Goal: Task Accomplishment & Management: Manage account settings

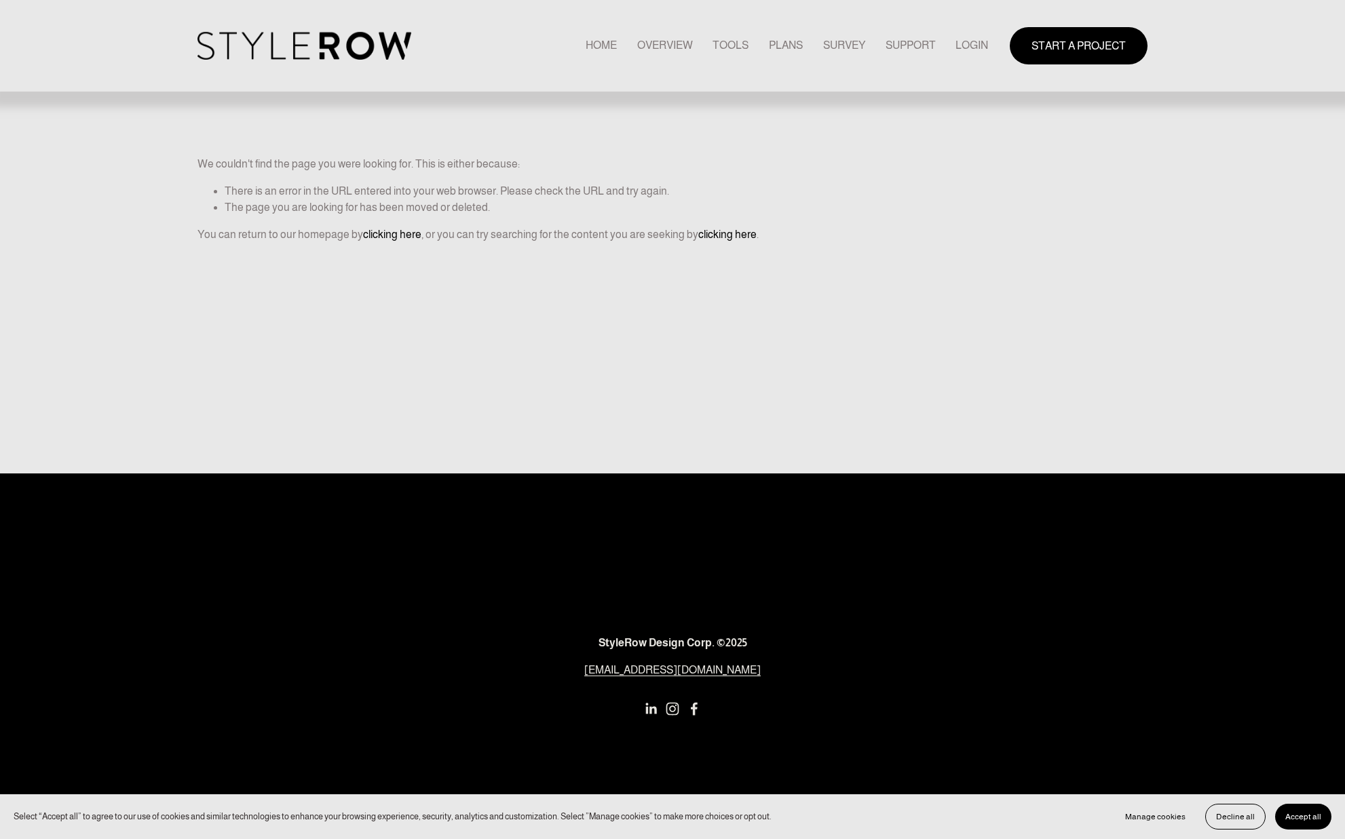
click at [969, 47] on link "LOGIN" at bounding box center [971, 46] width 33 height 18
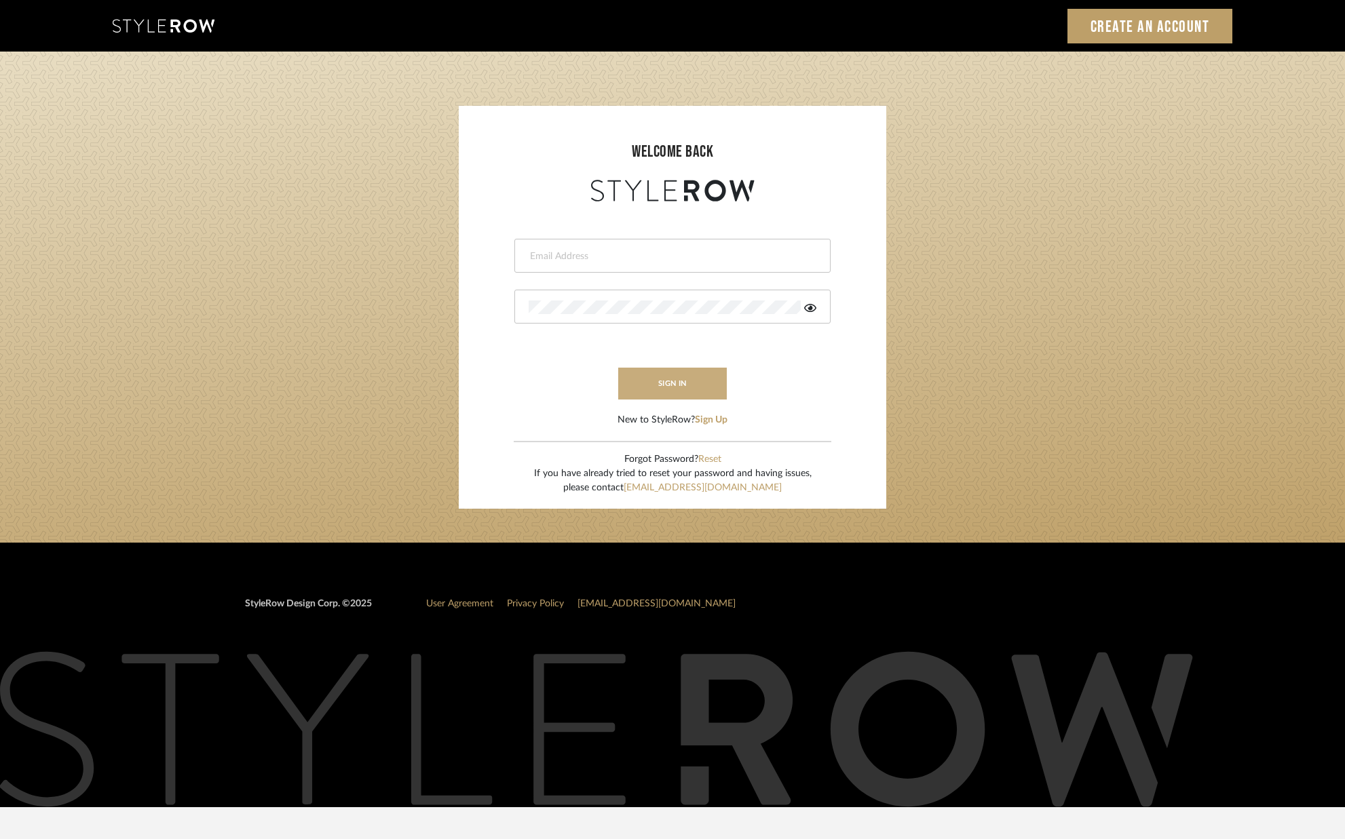
type input "alison@downeyinteriors.com"
click at [659, 386] on button "sign in" at bounding box center [672, 384] width 109 height 32
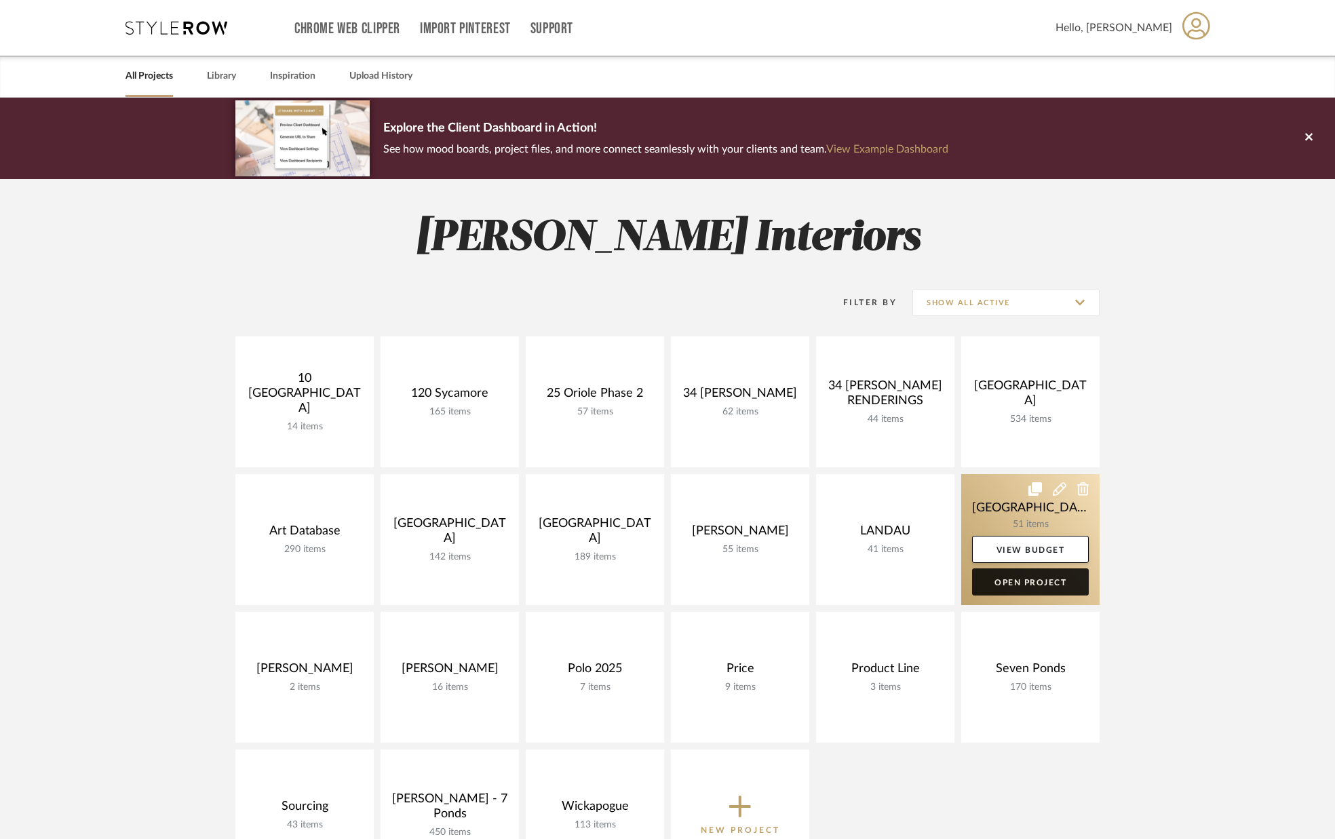
drag, startPoint x: 1005, startPoint y: 580, endPoint x: 994, endPoint y: 580, distance: 10.9
click at [1005, 580] on link "Open Project" at bounding box center [1030, 581] width 117 height 27
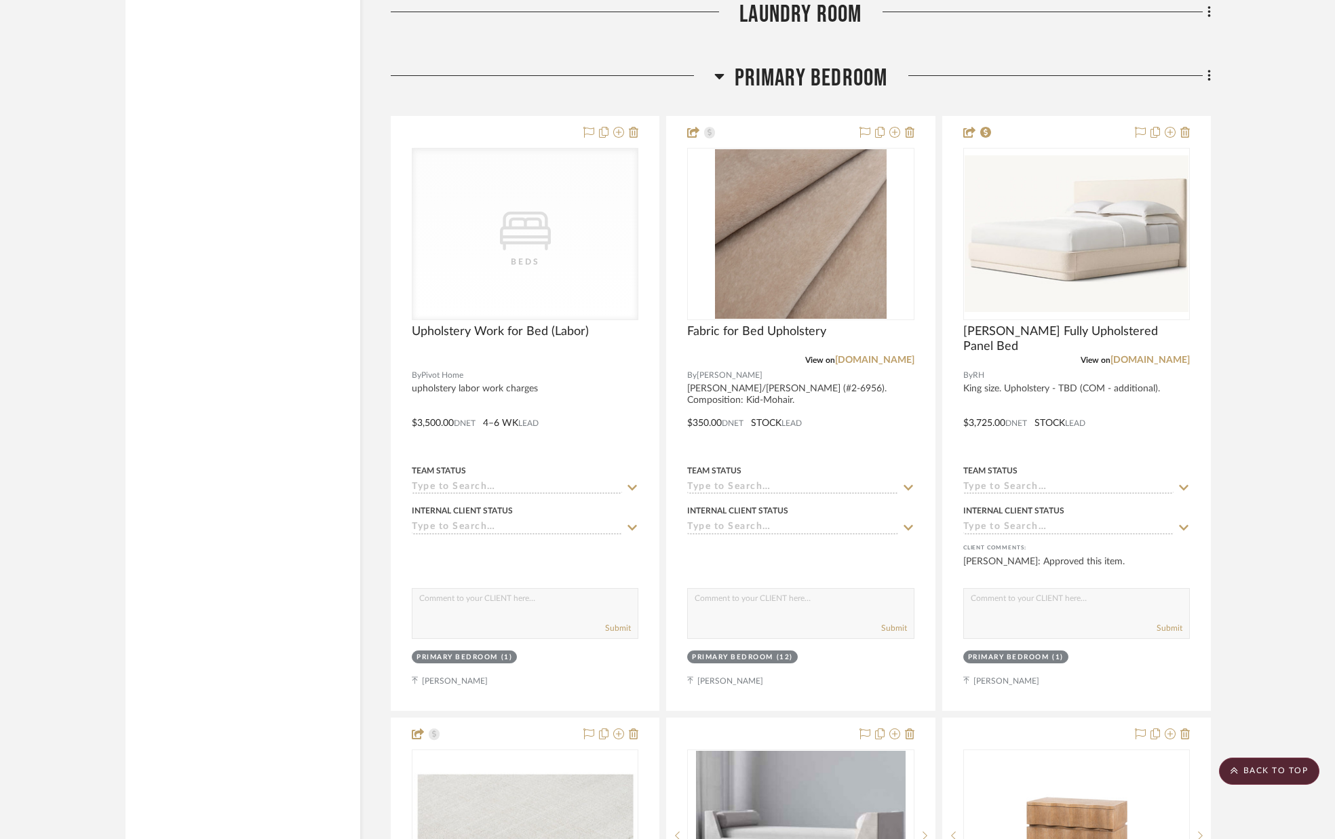
scroll to position [6161, 0]
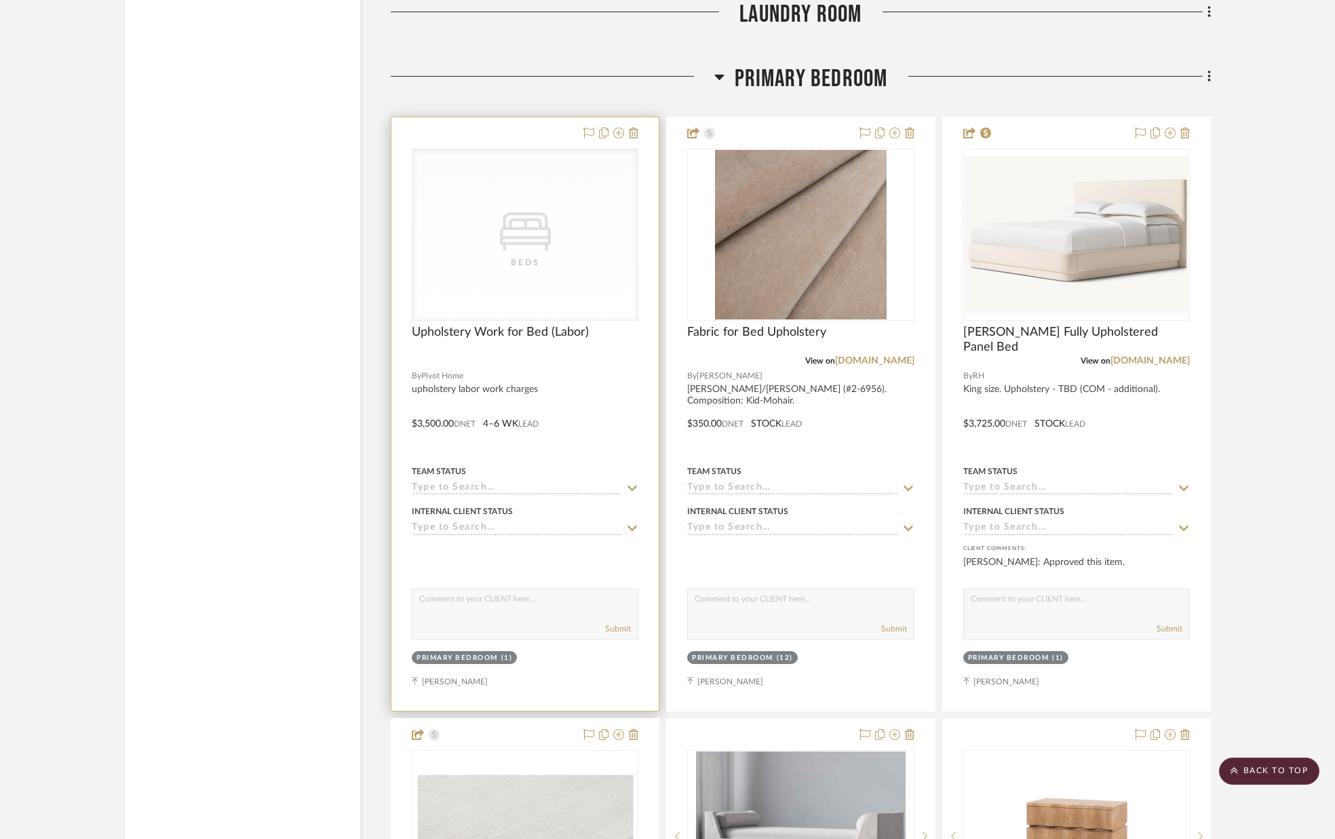
click at [546, 246] on icon "0" at bounding box center [525, 231] width 51 height 39
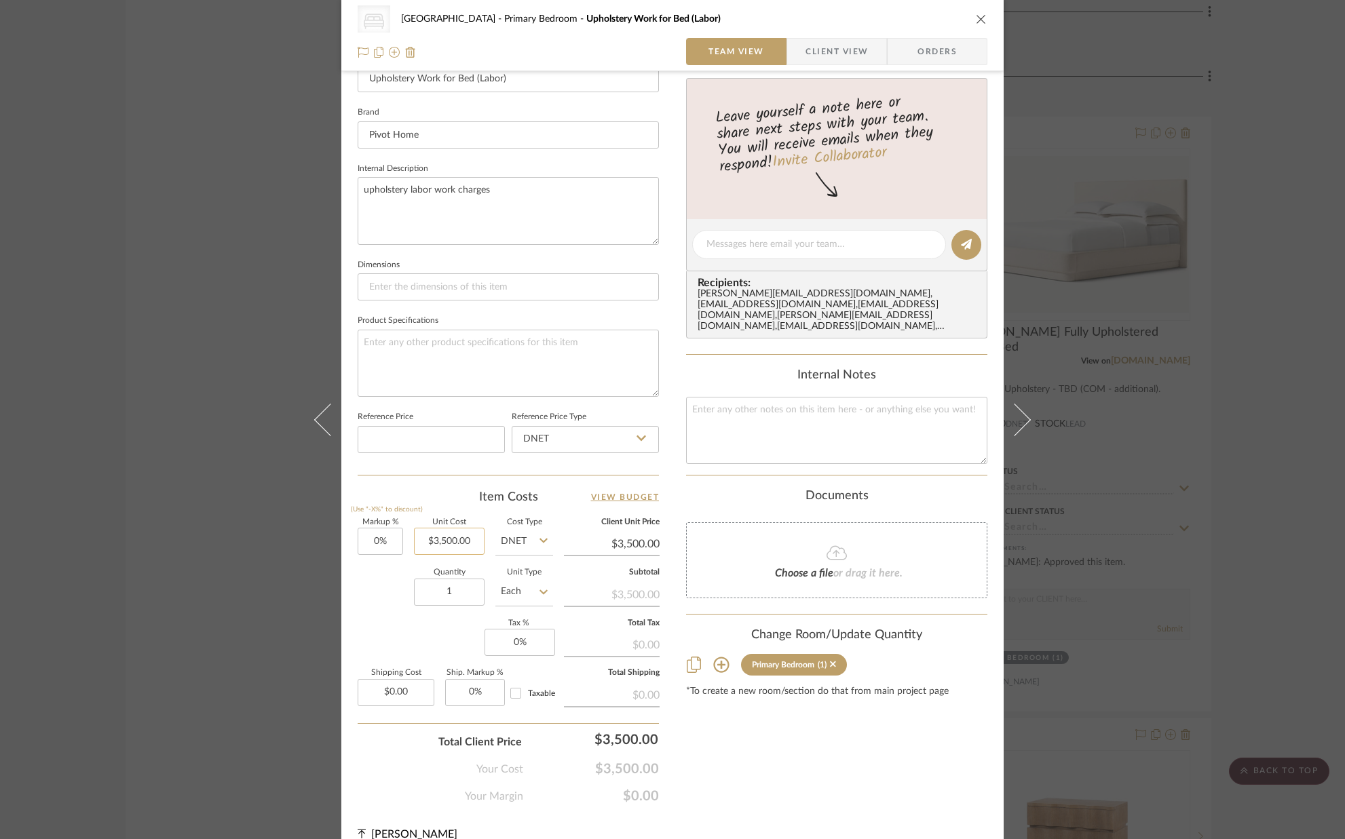
scroll to position [404, 0]
click at [443, 543] on input "3500.00" at bounding box center [449, 539] width 71 height 27
click at [441, 541] on input "3500.00" at bounding box center [449, 539] width 71 height 27
click at [437, 541] on input "3500.00" at bounding box center [449, 539] width 71 height 27
type input "$3,800.00"
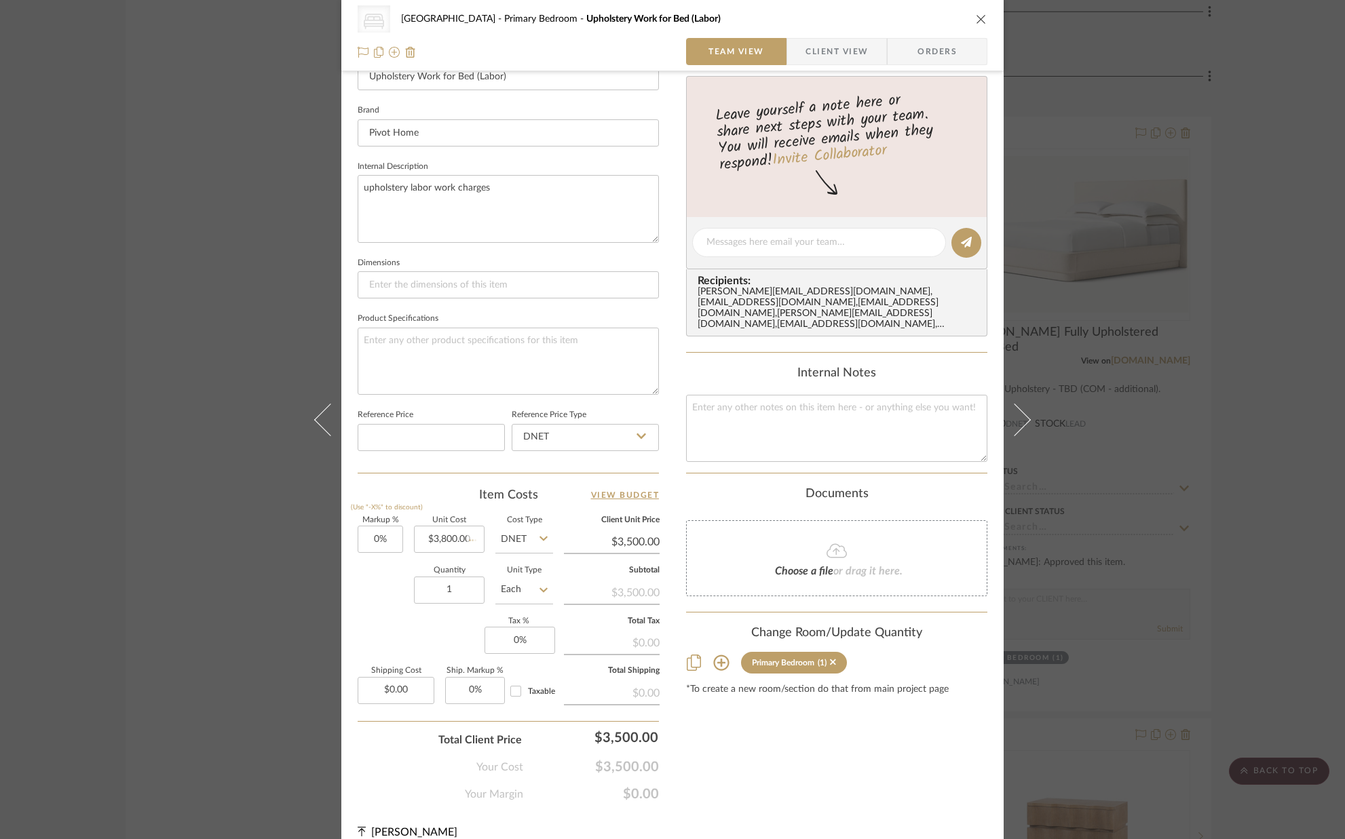
click at [374, 575] on div "Quantity 1 Unit Type Each" at bounding box center [455, 591] width 195 height 48
type input "$3,800.00"
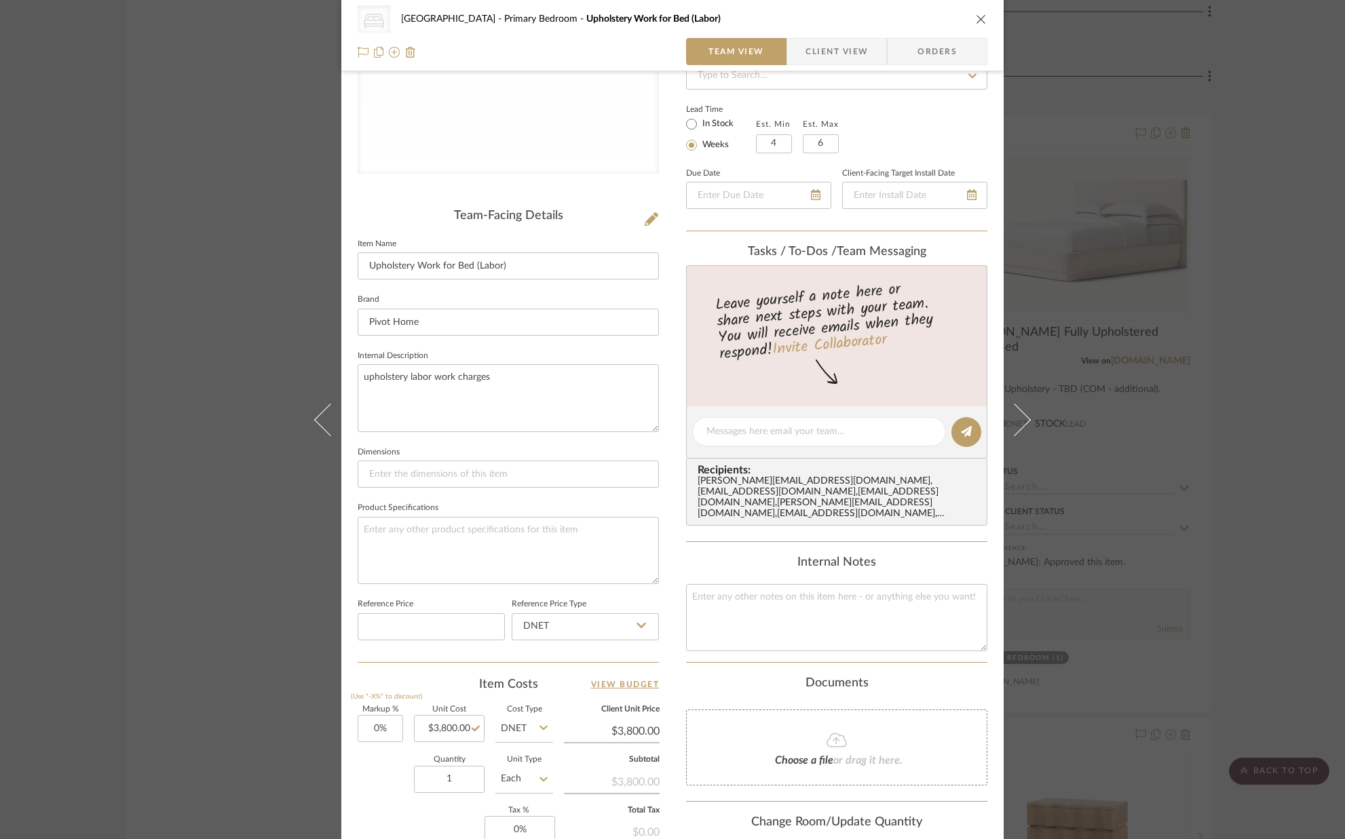
scroll to position [0, 0]
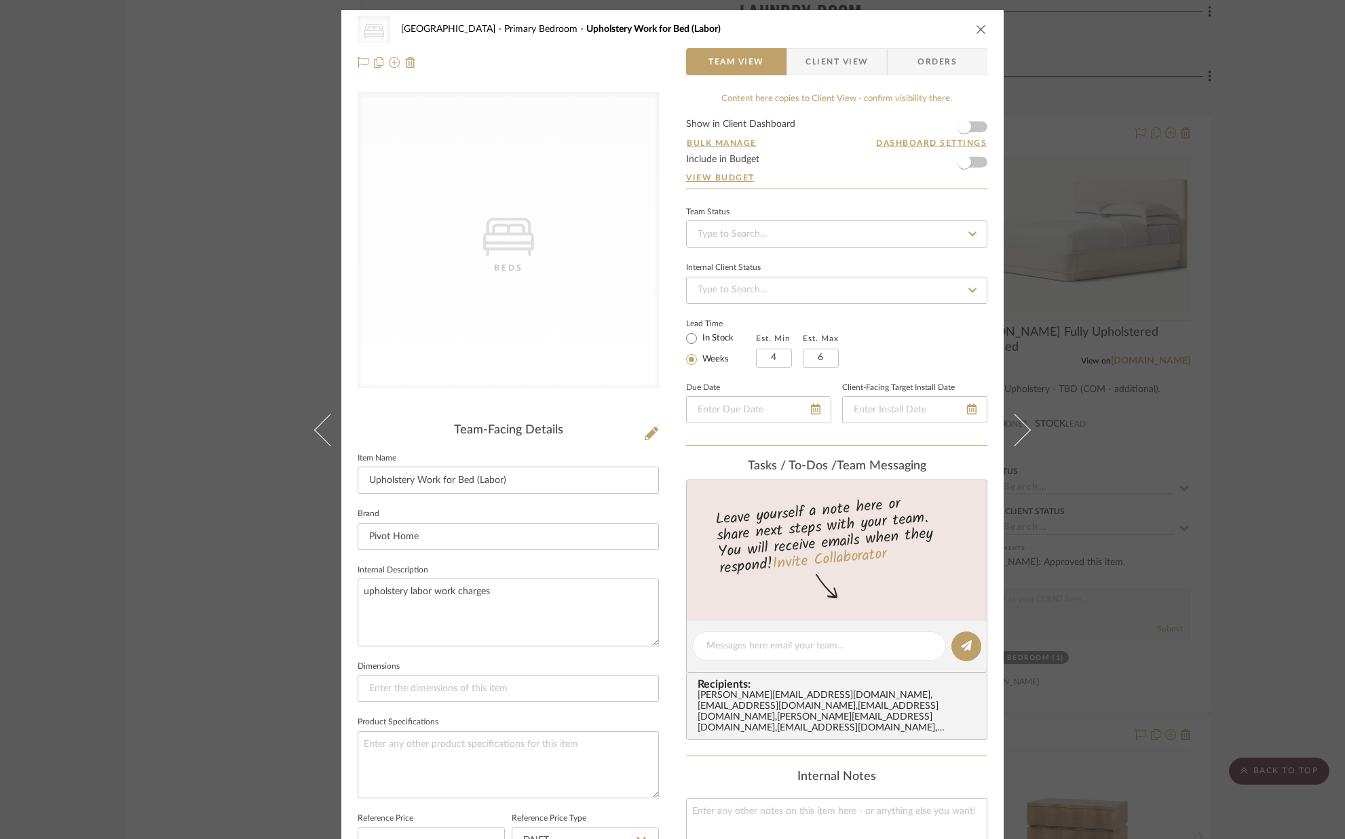
click at [975, 125] on form "Show in Client Dashboard Bulk Manage Dashboard Settings Include in Budget View …" at bounding box center [836, 153] width 301 height 69
click at [972, 128] on span "button" at bounding box center [964, 127] width 30 height 30
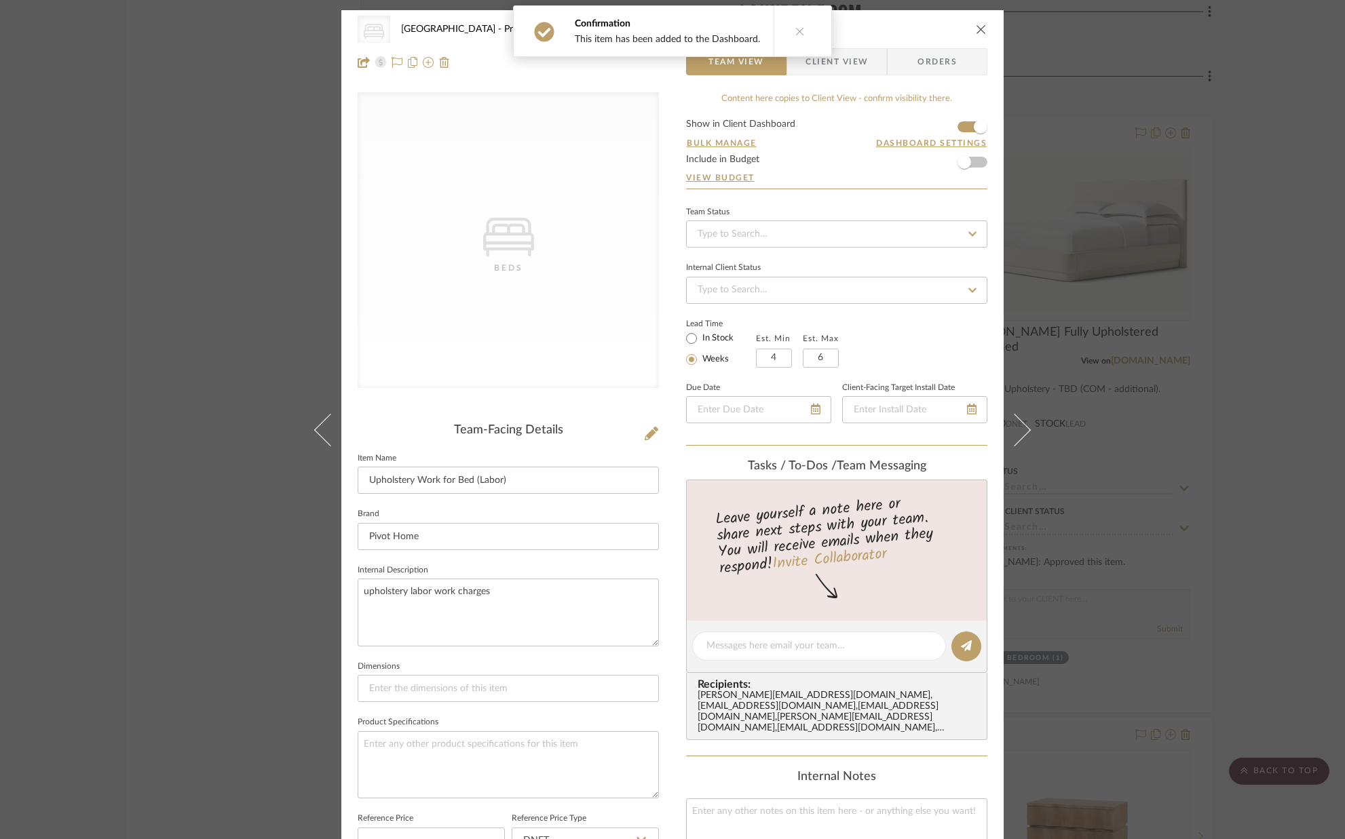
click at [852, 63] on span "Client View" at bounding box center [836, 61] width 62 height 27
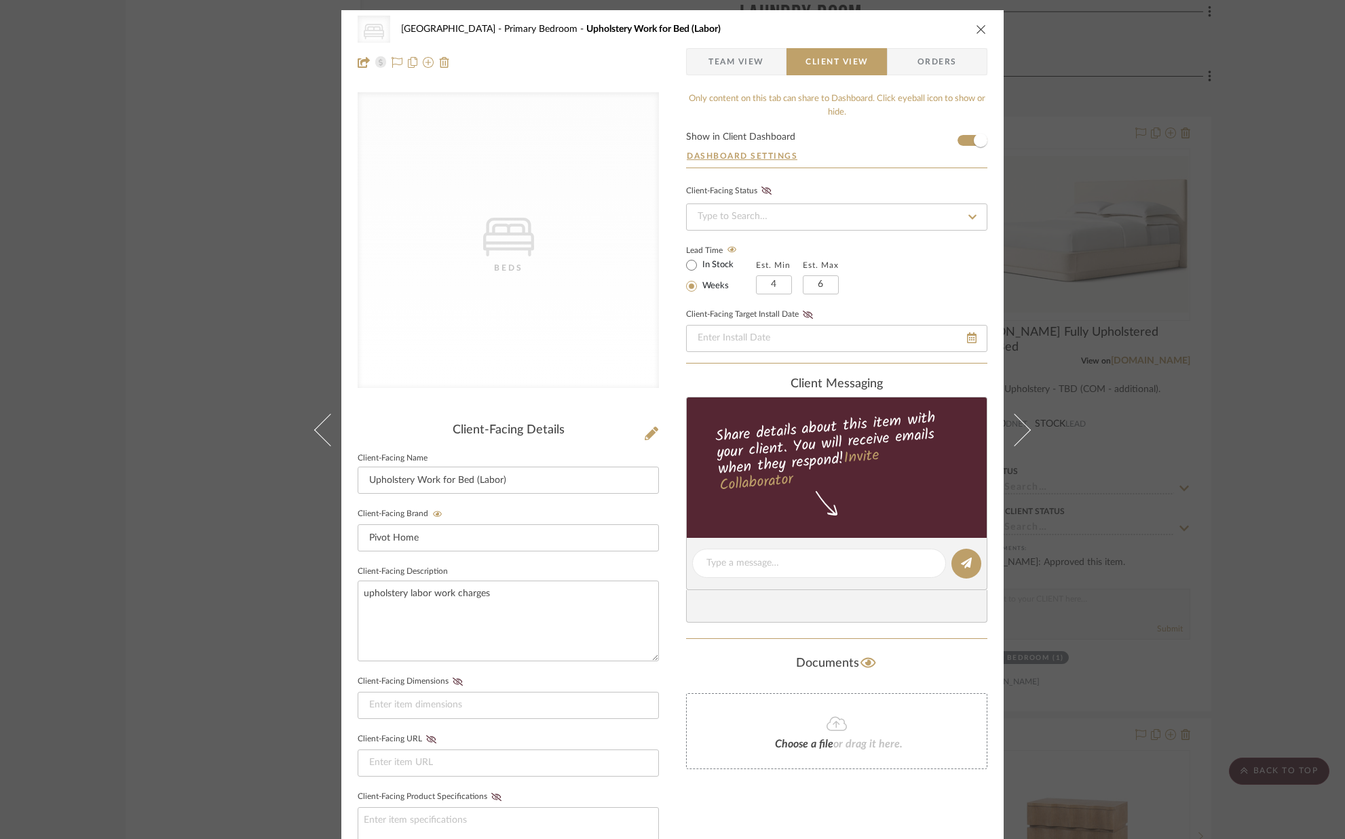
click at [976, 29] on icon "close" at bounding box center [981, 29] width 11 height 11
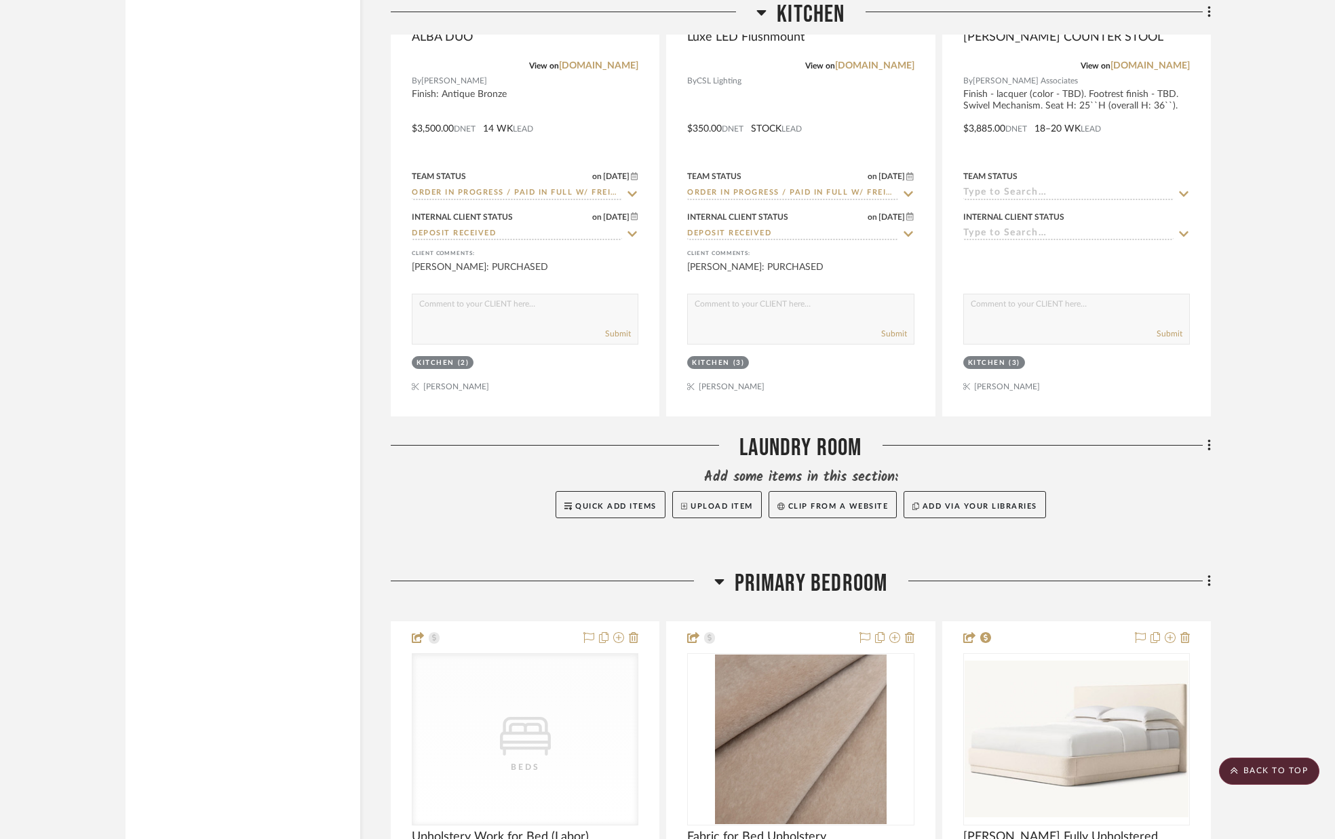
scroll to position [5646, 0]
